Goal: Check status: Check status

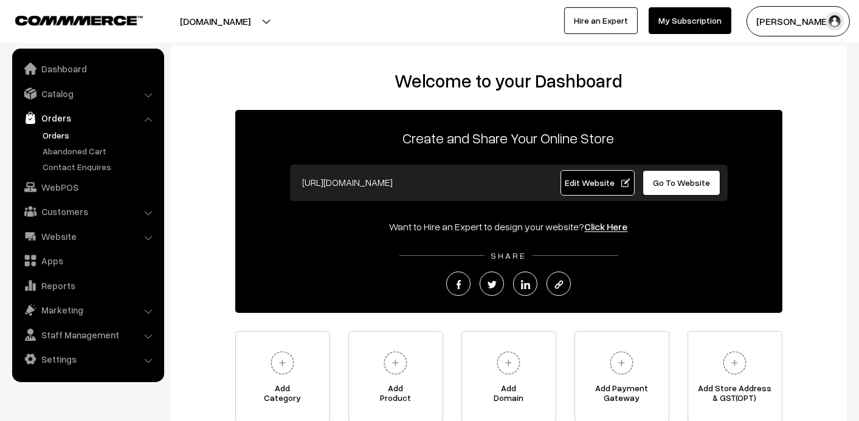
click at [66, 134] on link "Orders" at bounding box center [100, 135] width 120 height 13
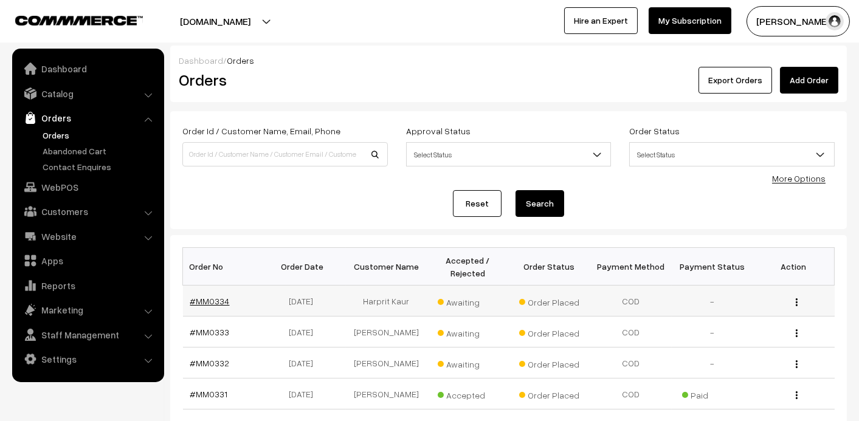
click at [210, 305] on link "#MM0334" at bounding box center [210, 301] width 40 height 10
click at [212, 298] on link "#MM0334" at bounding box center [210, 301] width 40 height 10
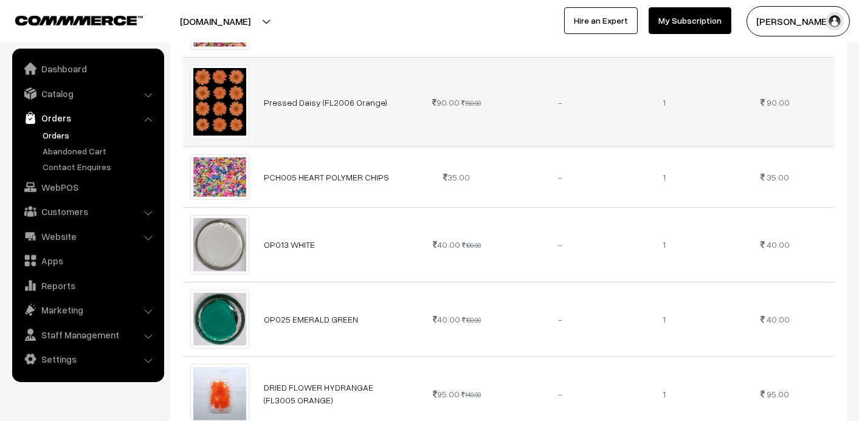
scroll to position [1458, 0]
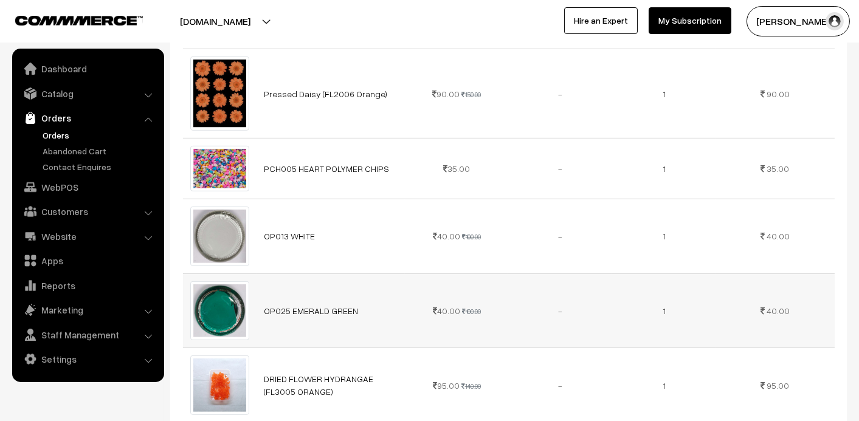
click at [529, 295] on td "-" at bounding box center [560, 311] width 104 height 75
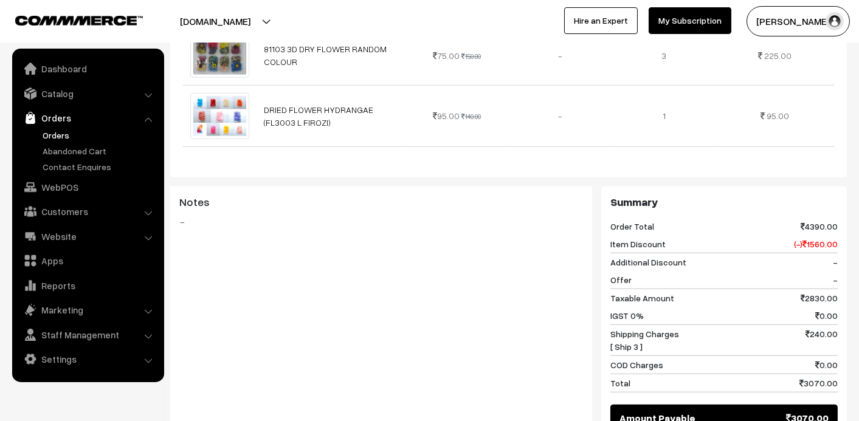
scroll to position [2331, 0]
